Goal: Find contact information: Find contact information

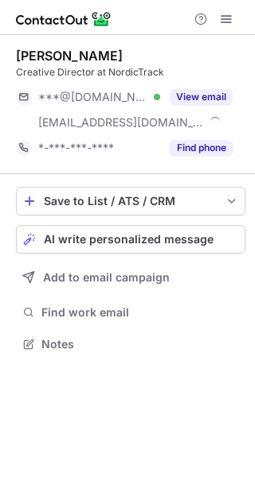
scroll to position [333, 255]
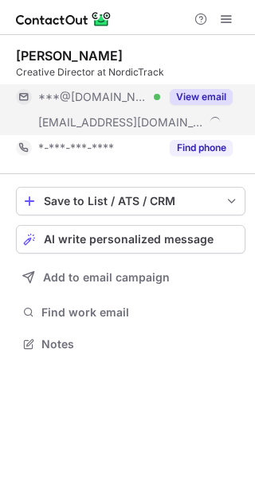
click at [198, 86] on div "View email" at bounding box center [196, 96] width 72 height 25
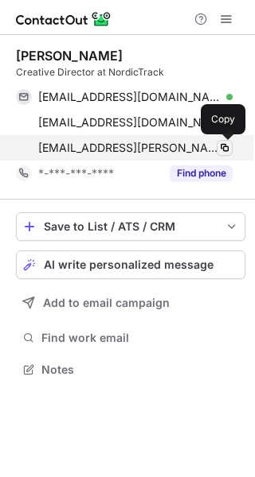
click at [224, 148] on span at bounding box center [224, 148] width 13 height 13
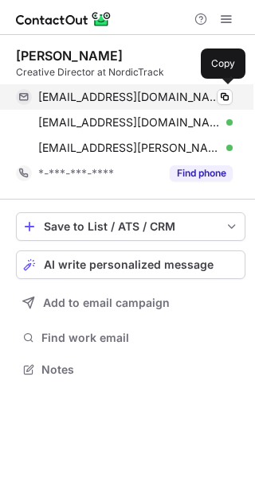
click at [216, 99] on div "brihansen1985@gmail.com Verified" at bounding box center [135, 97] width 194 height 14
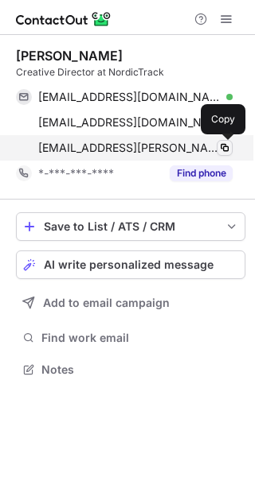
click at [222, 151] on span at bounding box center [224, 148] width 13 height 13
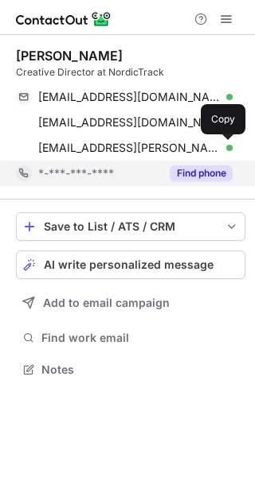
click at [192, 173] on button "Find phone" at bounding box center [201, 174] width 63 height 16
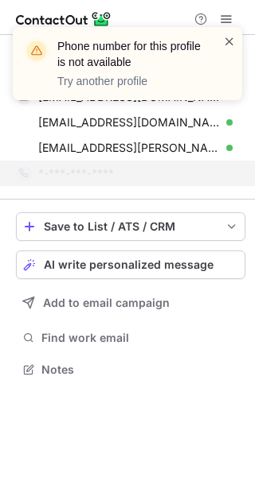
click at [225, 41] on span at bounding box center [229, 41] width 13 height 16
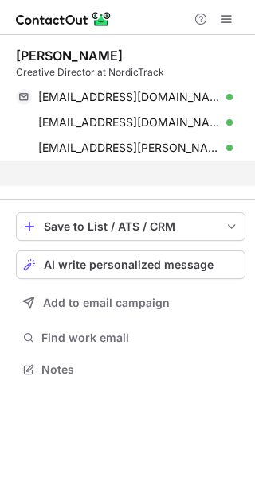
scroll to position [333, 255]
